Goal: Check status: Check status

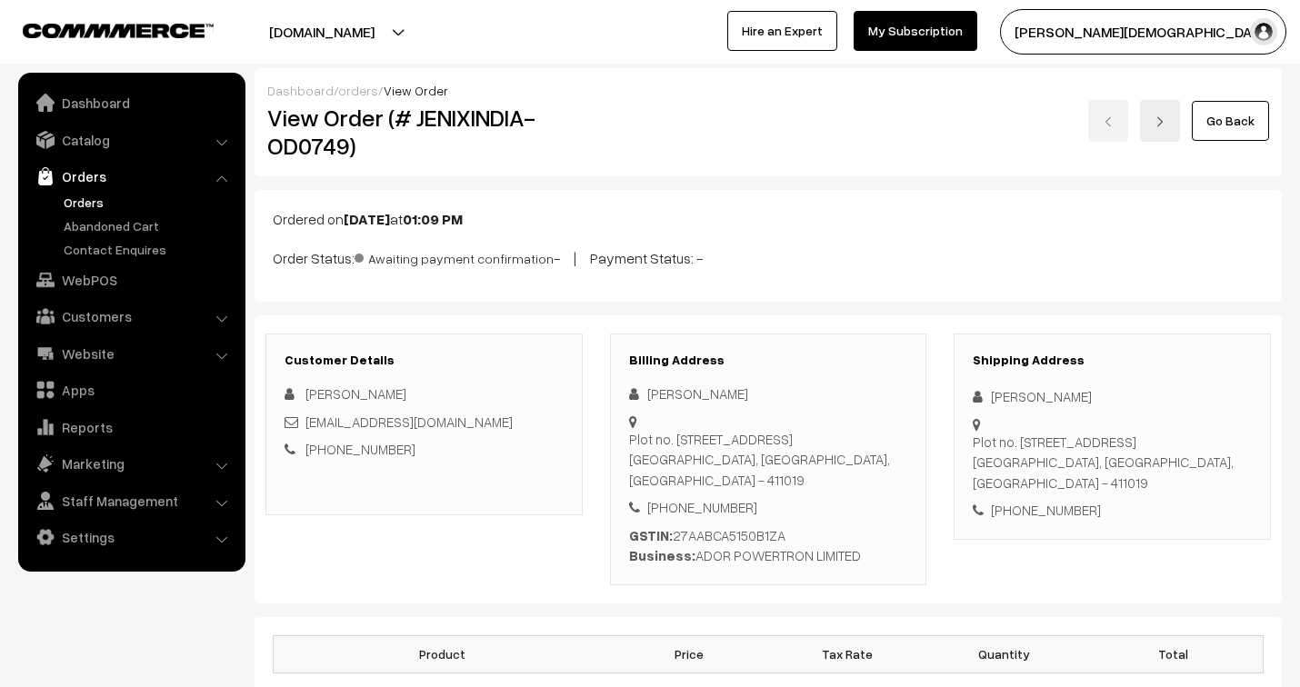
click at [344, 85] on link "orders" at bounding box center [358, 90] width 40 height 15
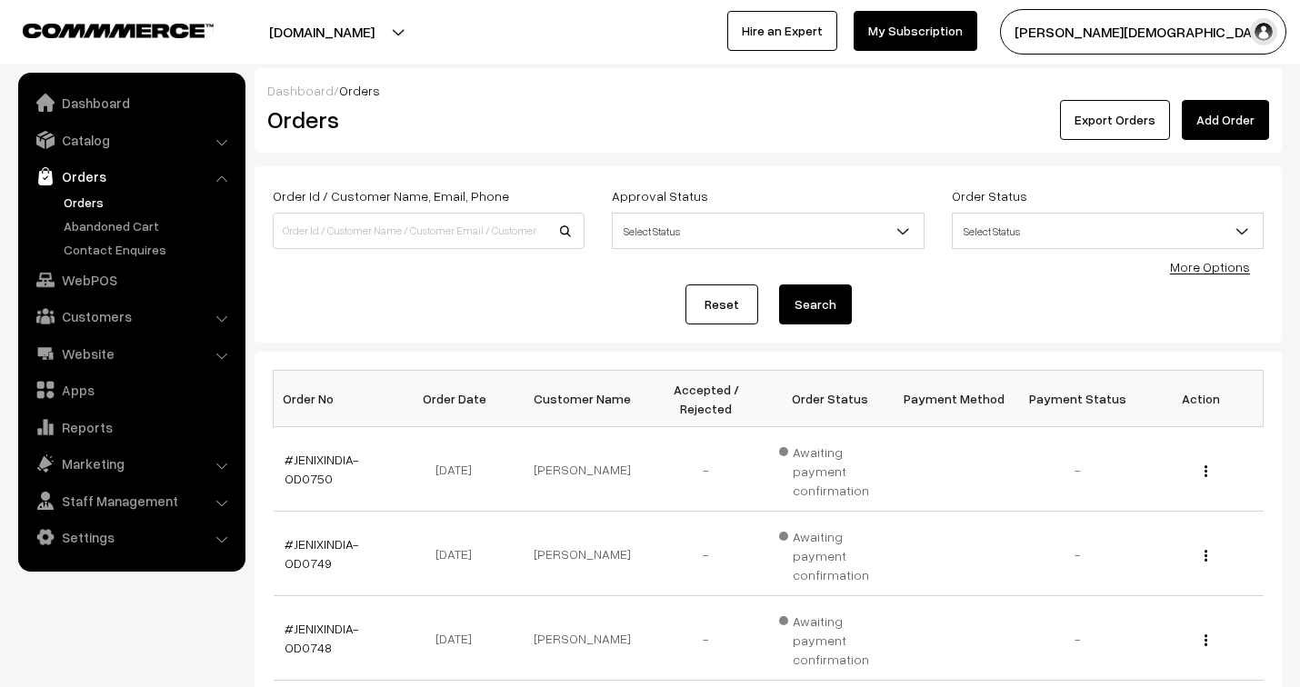
scroll to position [303, 0]
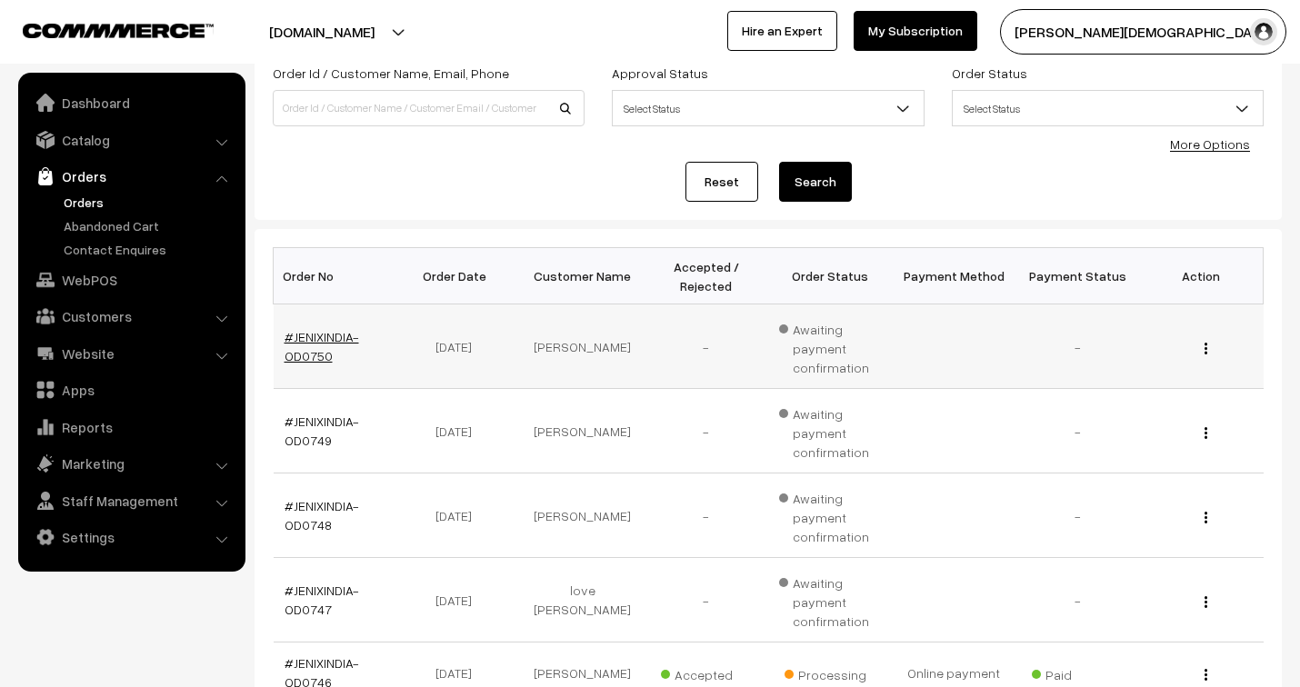
click at [332, 331] on link "#JENIXINDIA-OD0750" at bounding box center [322, 346] width 75 height 35
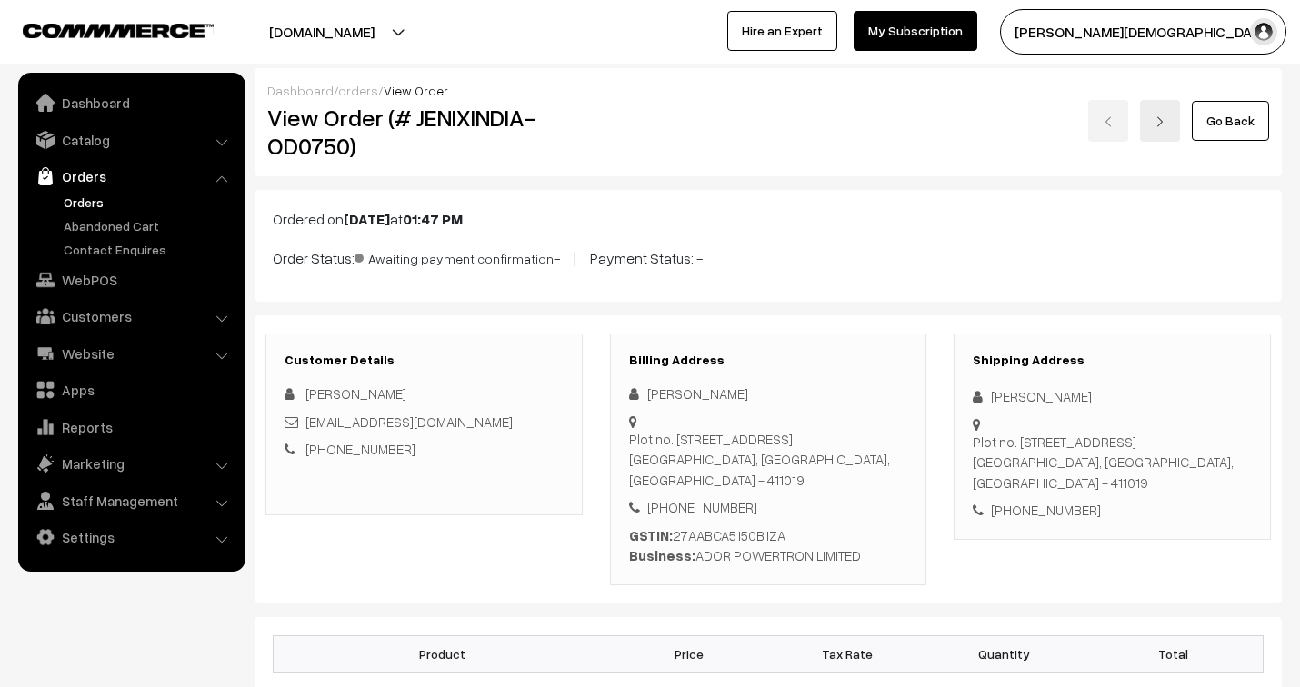
click at [357, 85] on link "orders" at bounding box center [358, 90] width 40 height 15
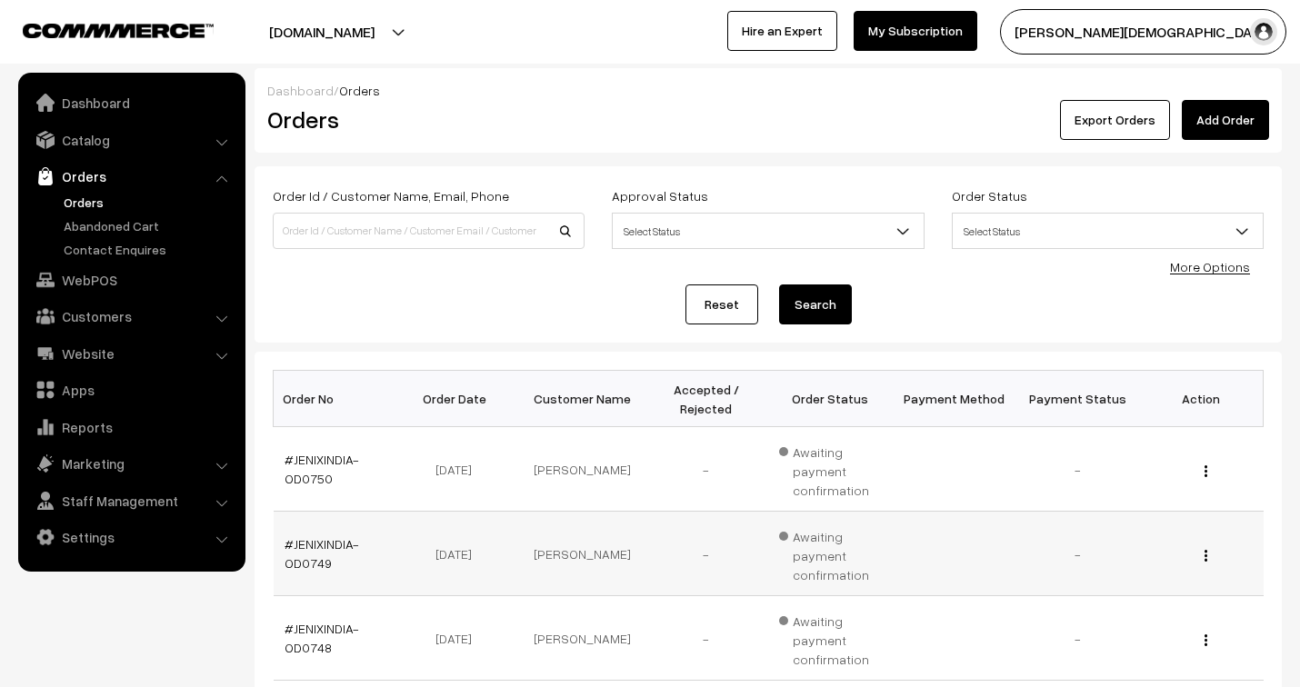
scroll to position [303, 0]
